Goal: Task Accomplishment & Management: Use online tool/utility

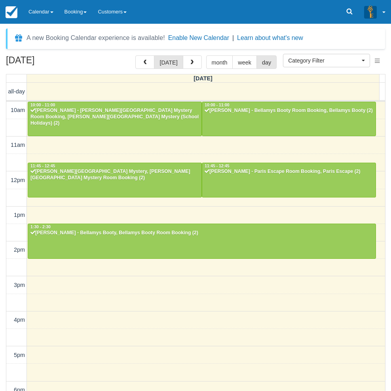
select select
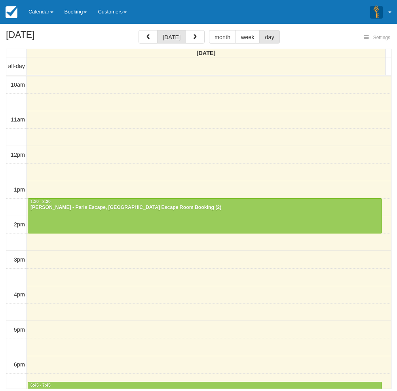
select select
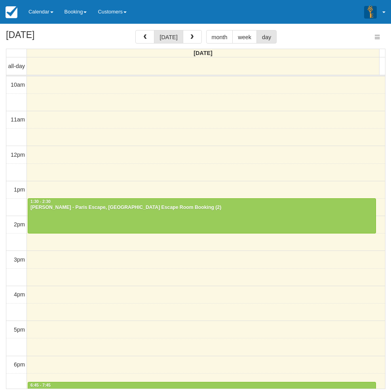
select select
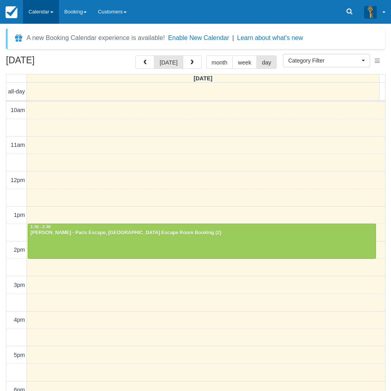
click at [48, 8] on link "Calendar" at bounding box center [41, 12] width 36 height 24
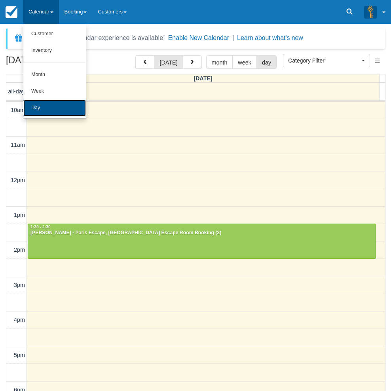
click at [43, 108] on link "Day" at bounding box center [54, 108] width 63 height 17
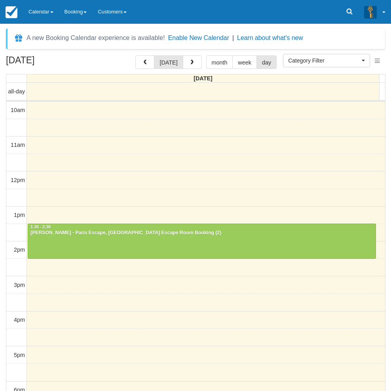
select select
